Goal: Task Accomplishment & Management: Manage account settings

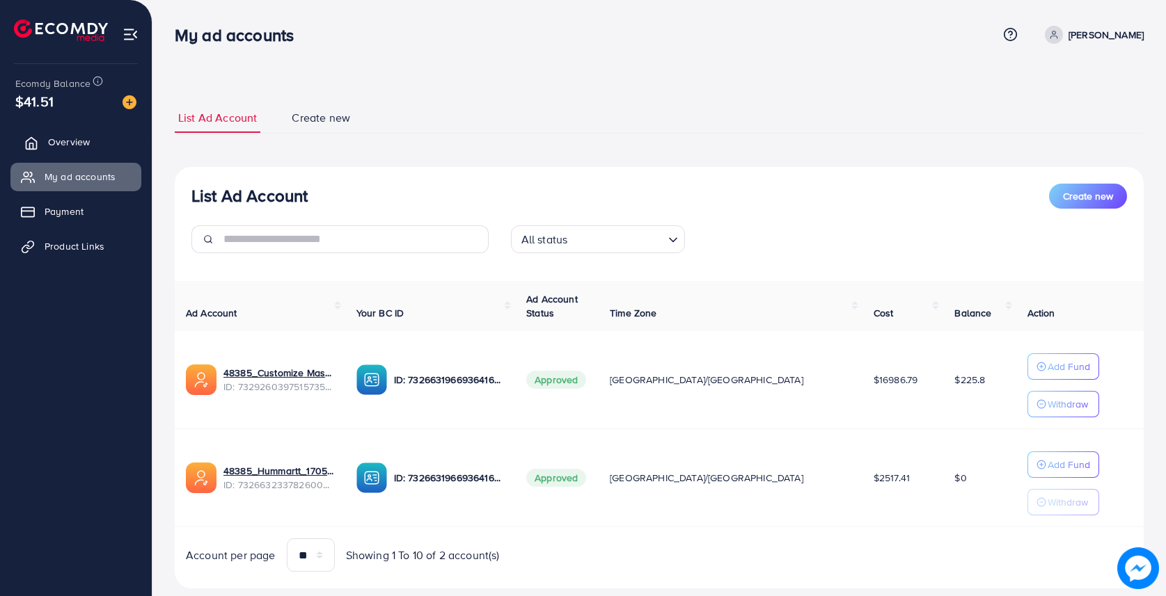
click at [69, 139] on span "Overview" at bounding box center [69, 142] width 42 height 14
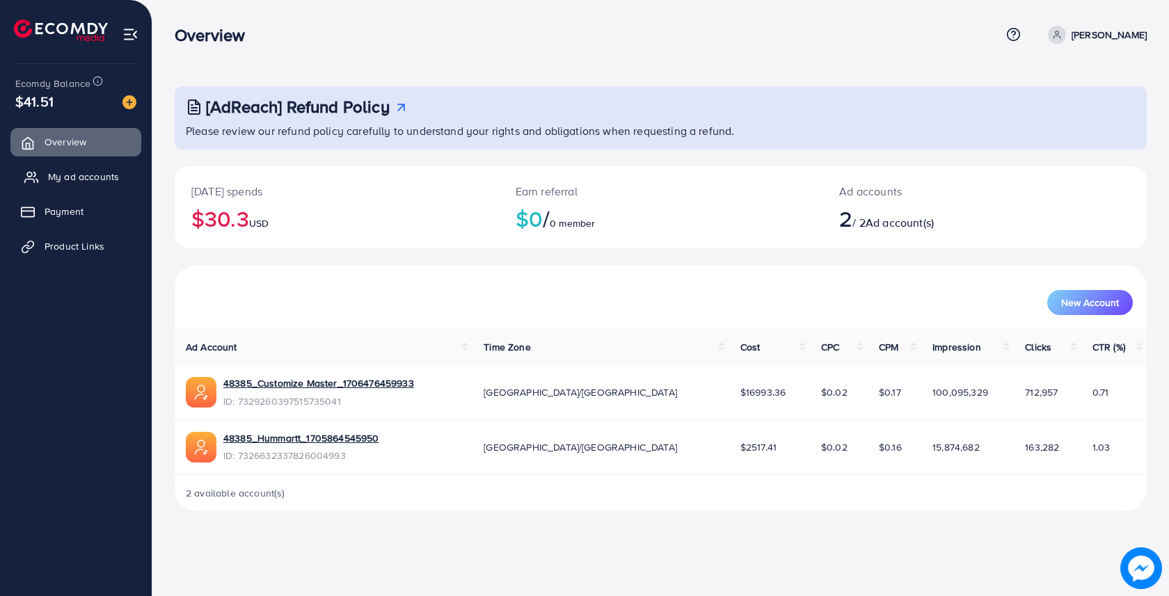
click at [70, 184] on link "My ad accounts" at bounding box center [75, 177] width 131 height 28
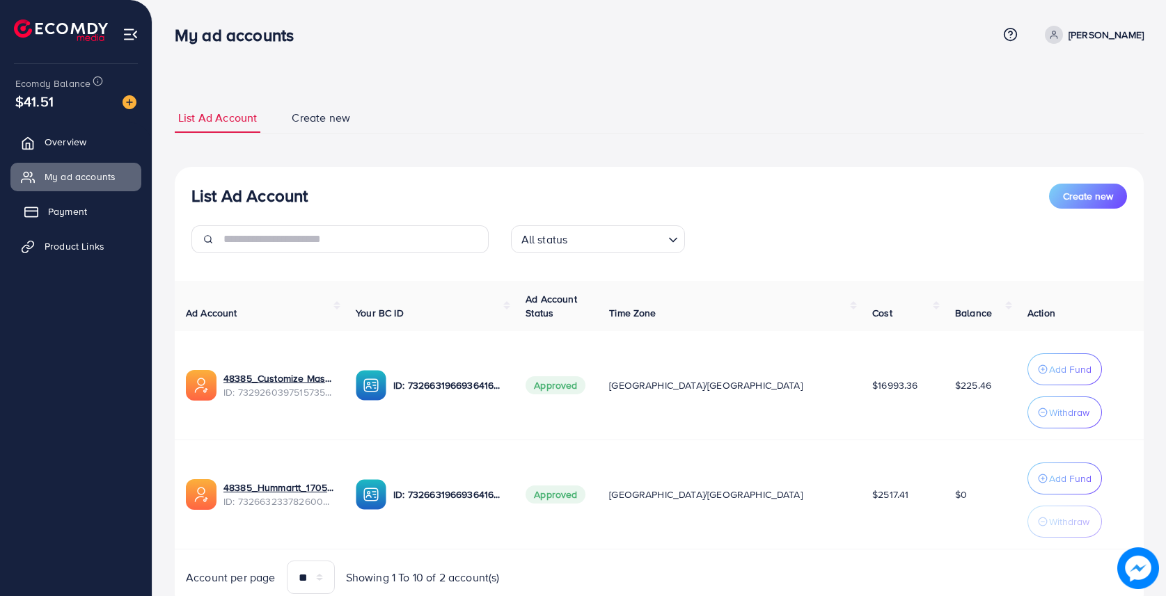
click at [70, 207] on span "Payment" at bounding box center [67, 212] width 39 height 14
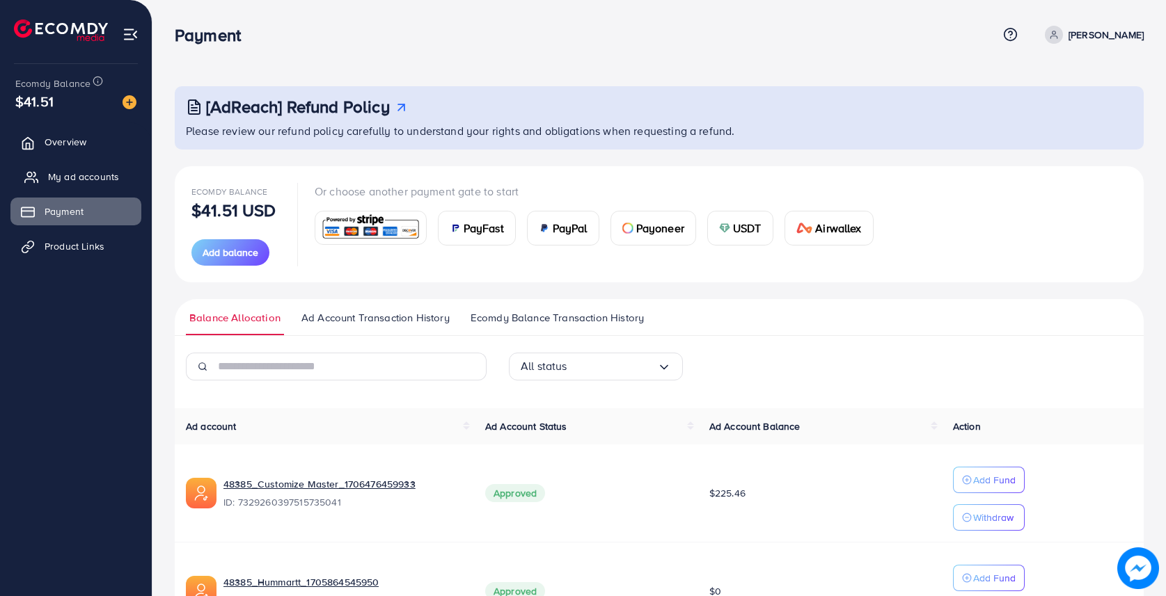
click at [88, 167] on link "My ad accounts" at bounding box center [75, 177] width 131 height 28
